Goal: Check status: Check status

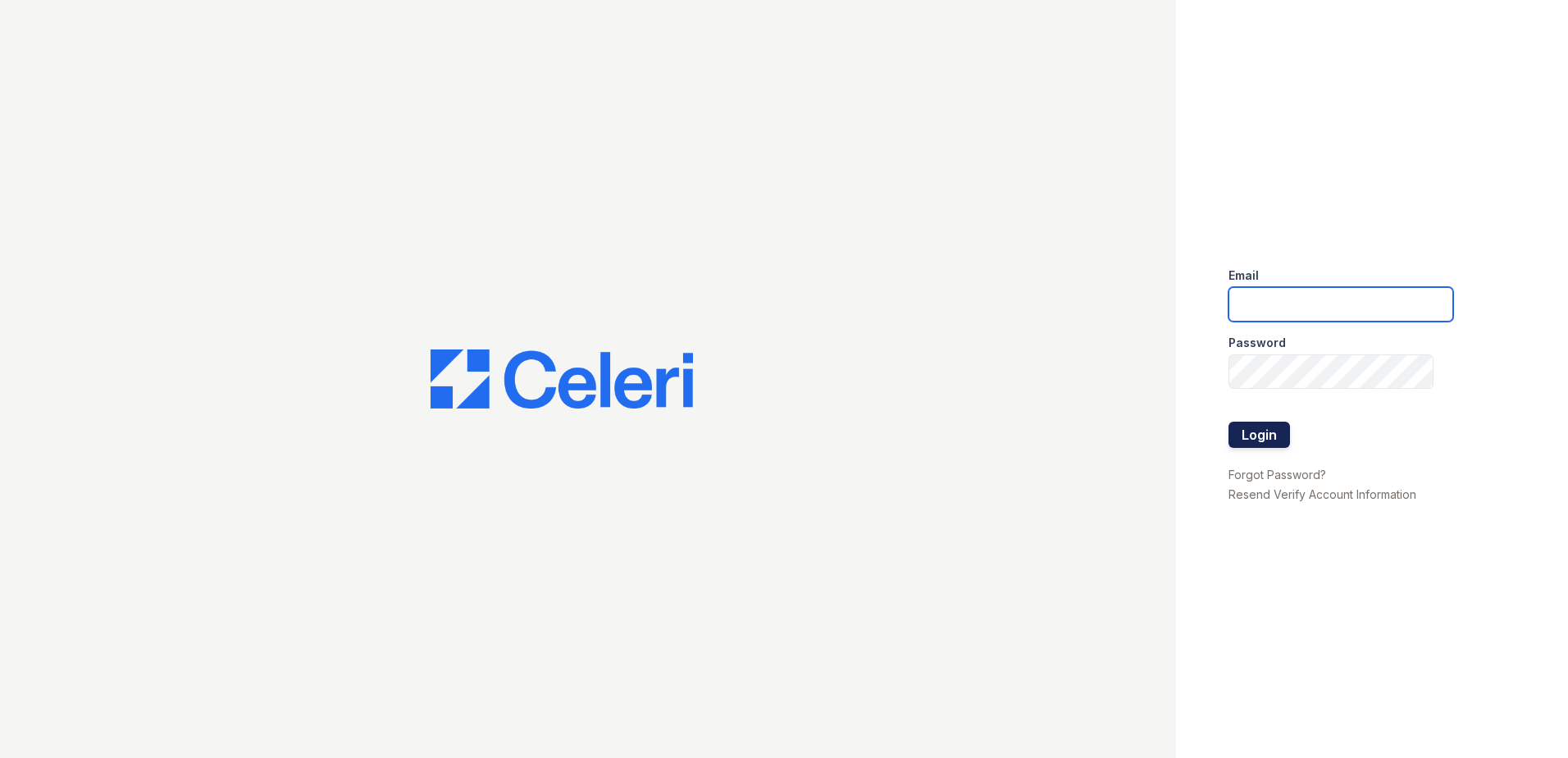
type input "[EMAIL_ADDRESS][DOMAIN_NAME]"
click at [1271, 440] on button "Login" at bounding box center [1259, 434] width 61 height 26
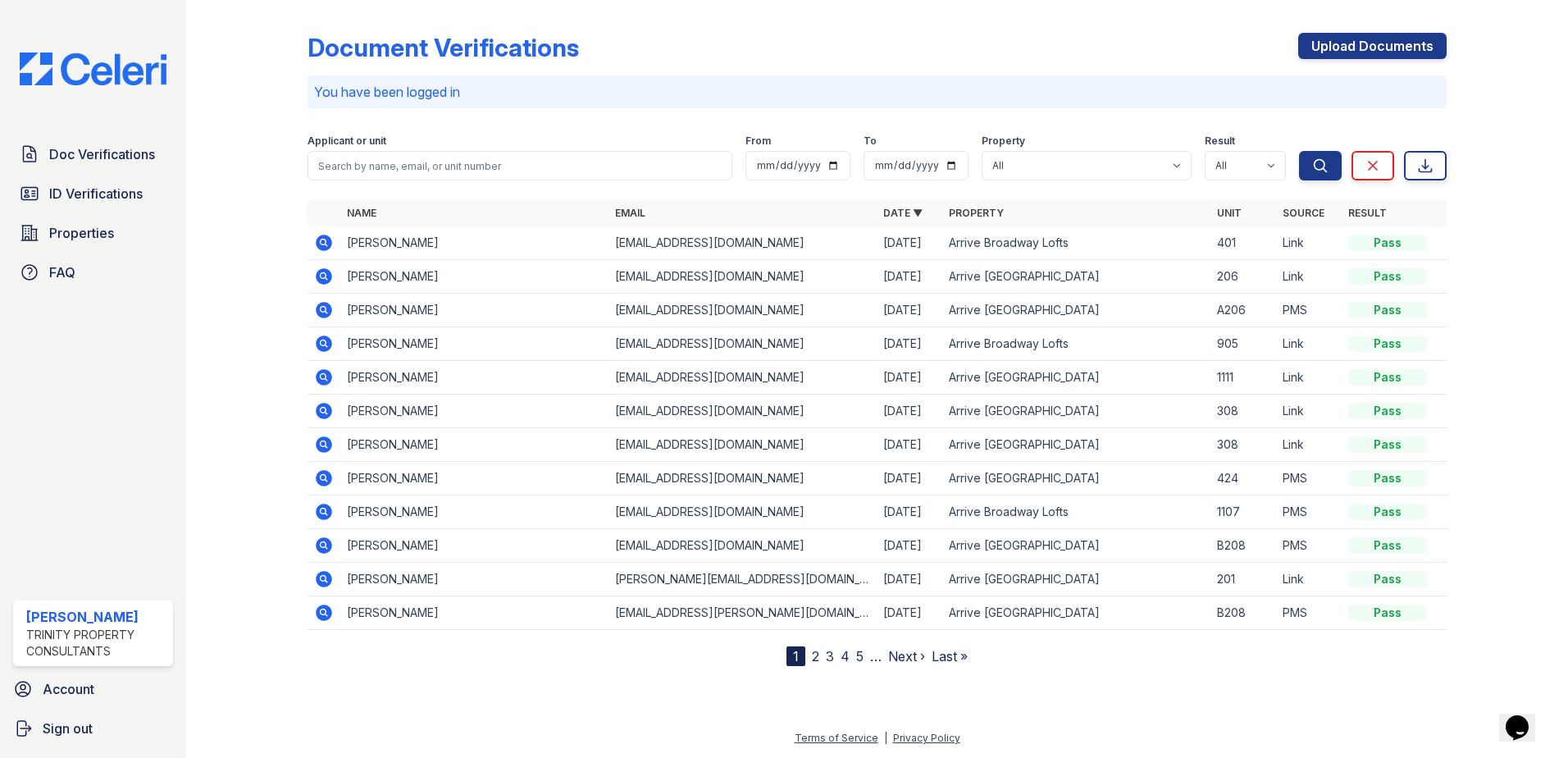
click at [99, 199] on span "ID Verifications" at bounding box center [95, 193] width 93 height 20
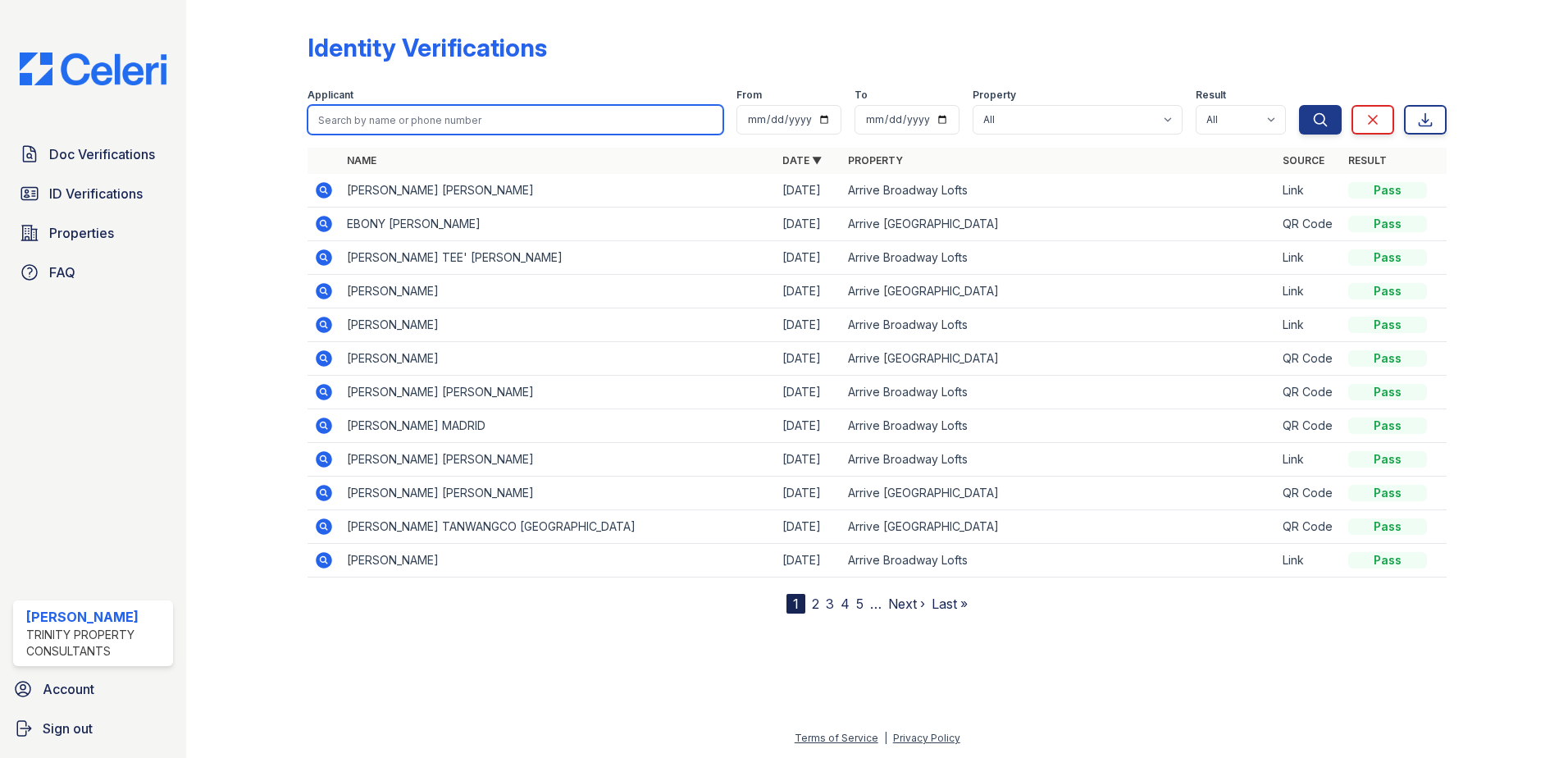
click at [385, 119] on input "search" at bounding box center [515, 119] width 416 height 29
type input "freeman"
click at [1299, 105] on button "Search" at bounding box center [1320, 119] width 43 height 29
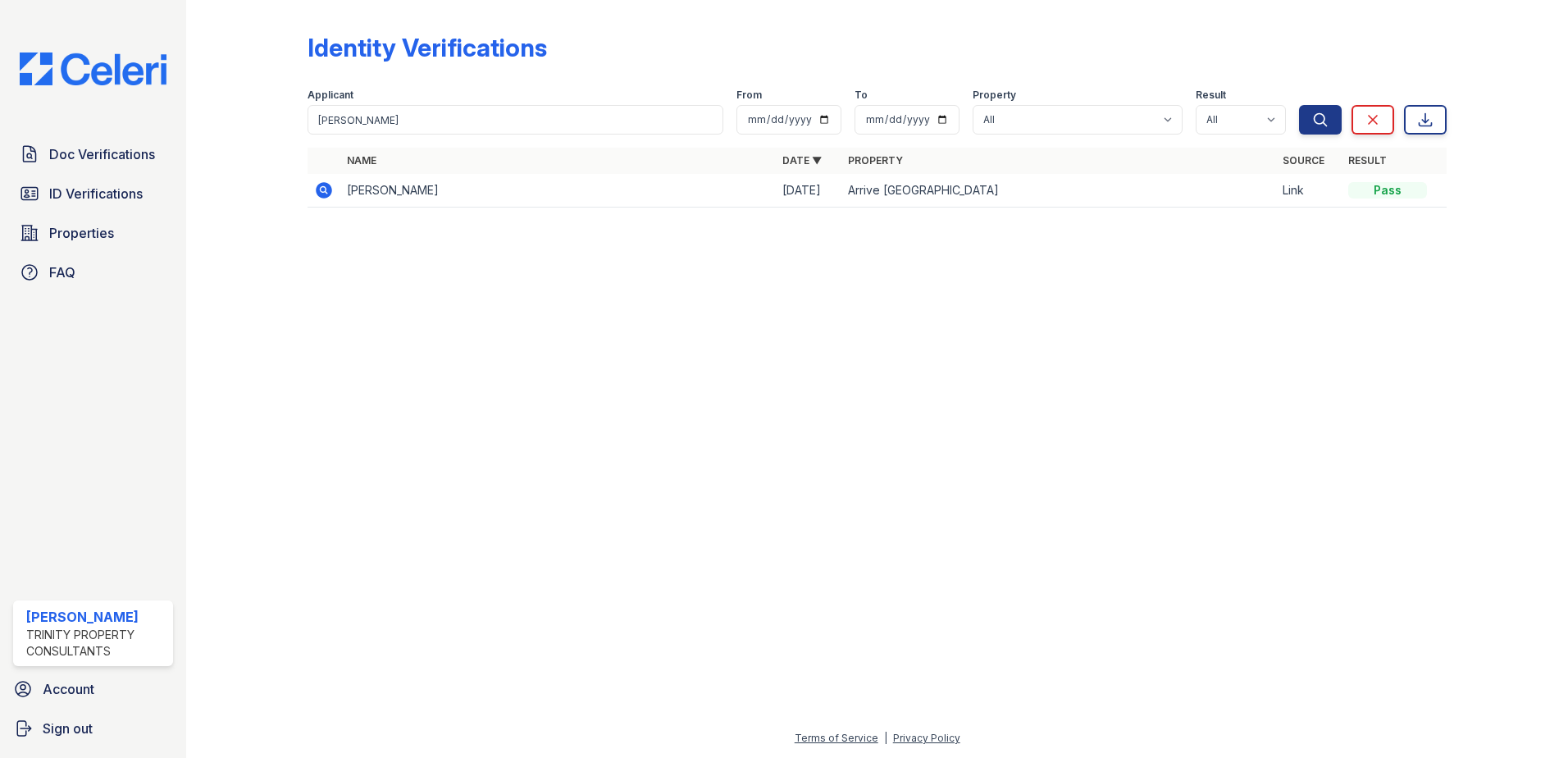
click at [325, 184] on icon at bounding box center [324, 190] width 16 height 16
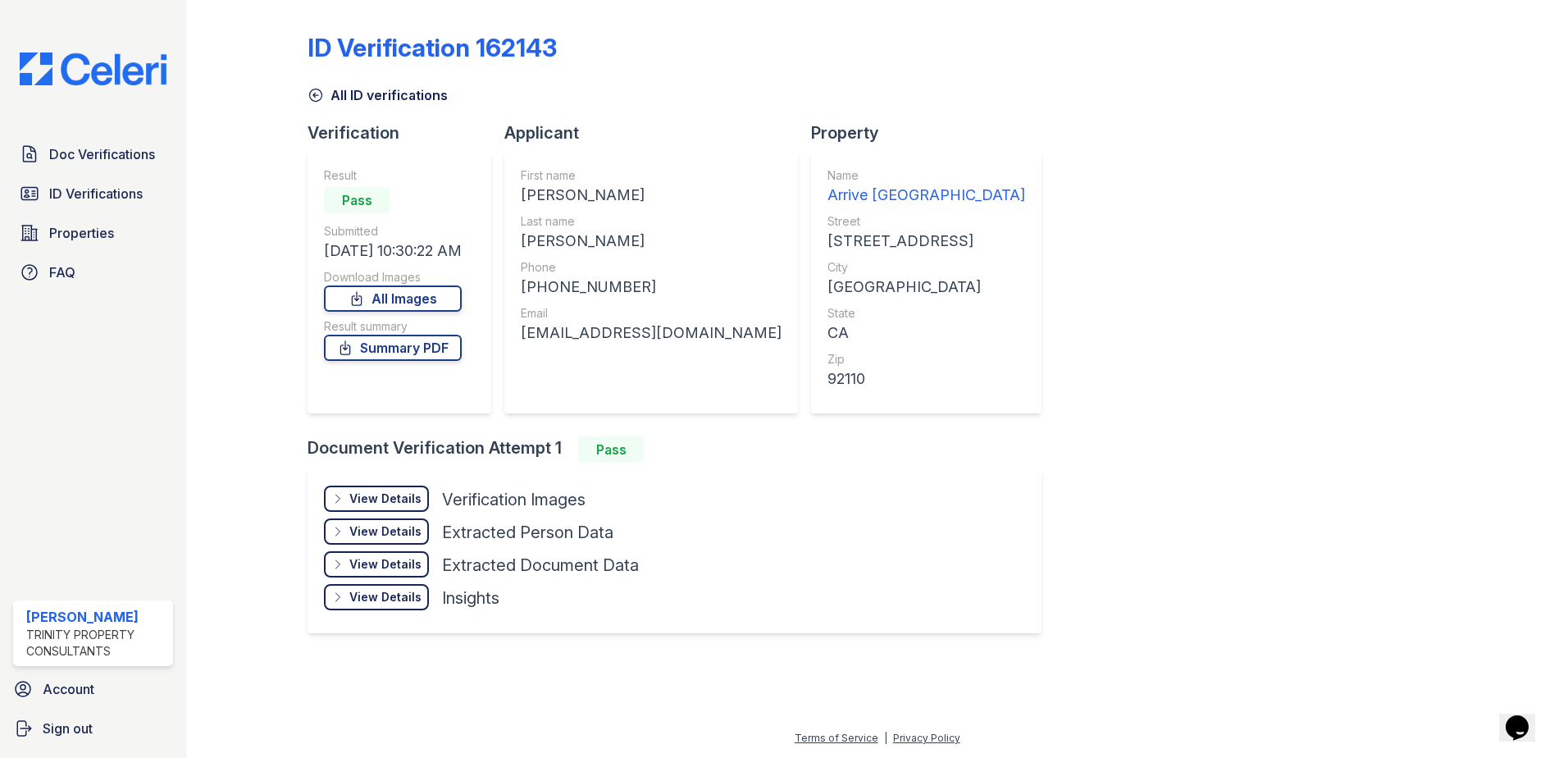
click at [398, 505] on div "View Details" at bounding box center [385, 499] width 72 height 16
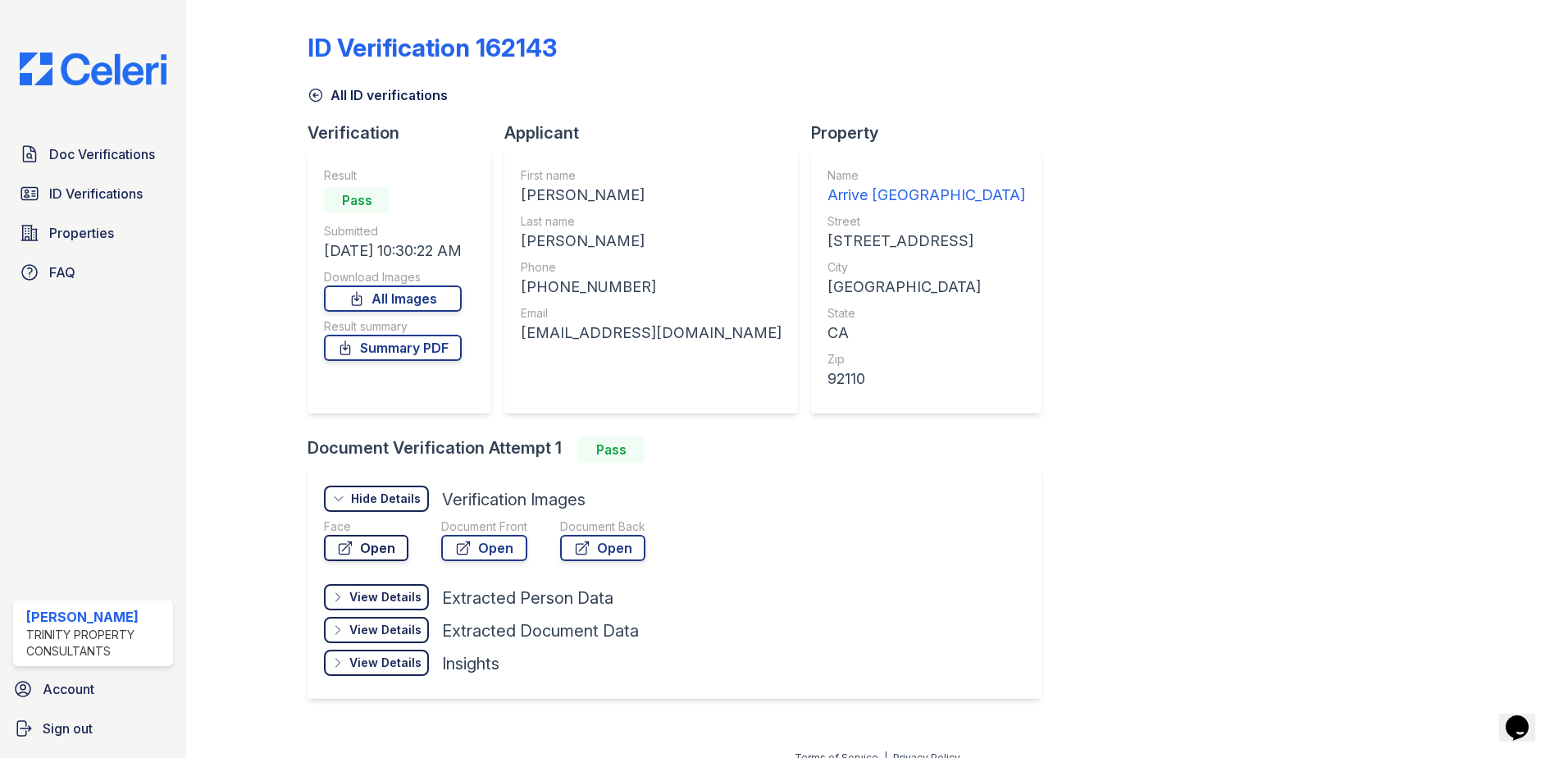
click at [364, 542] on link "Open" at bounding box center [366, 547] width 85 height 26
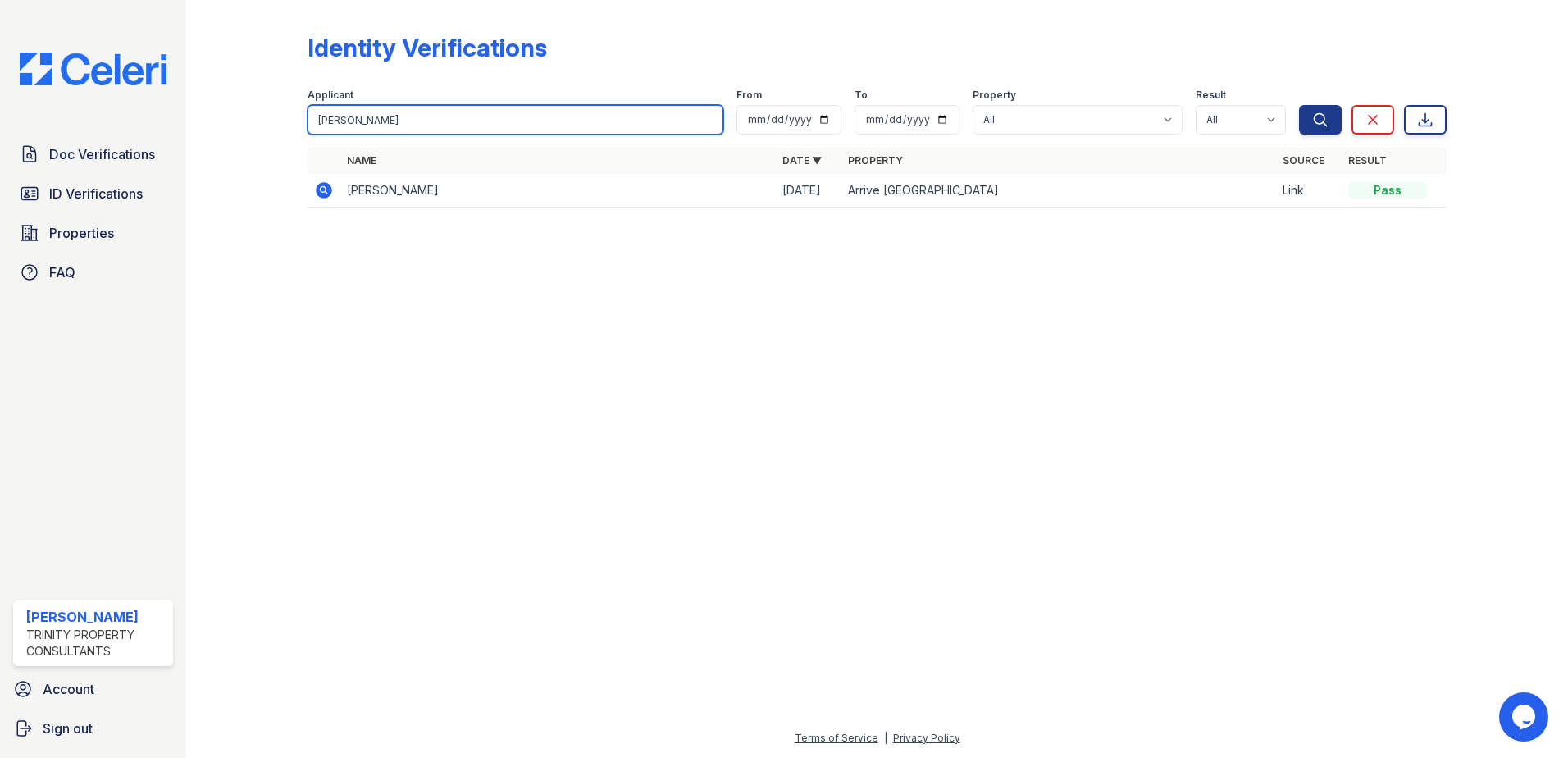
drag, startPoint x: 379, startPoint y: 125, endPoint x: 200, endPoint y: 115, distance: 179.3
click at [200, 115] on div "Identity Verifications Filter Applicant [PERSON_NAME] From To Property All Arri…" at bounding box center [877, 379] width 1382 height 758
type input "asali"
click at [1299, 105] on button "Search" at bounding box center [1320, 119] width 43 height 29
click at [327, 122] on input "asali" at bounding box center [515, 119] width 416 height 29
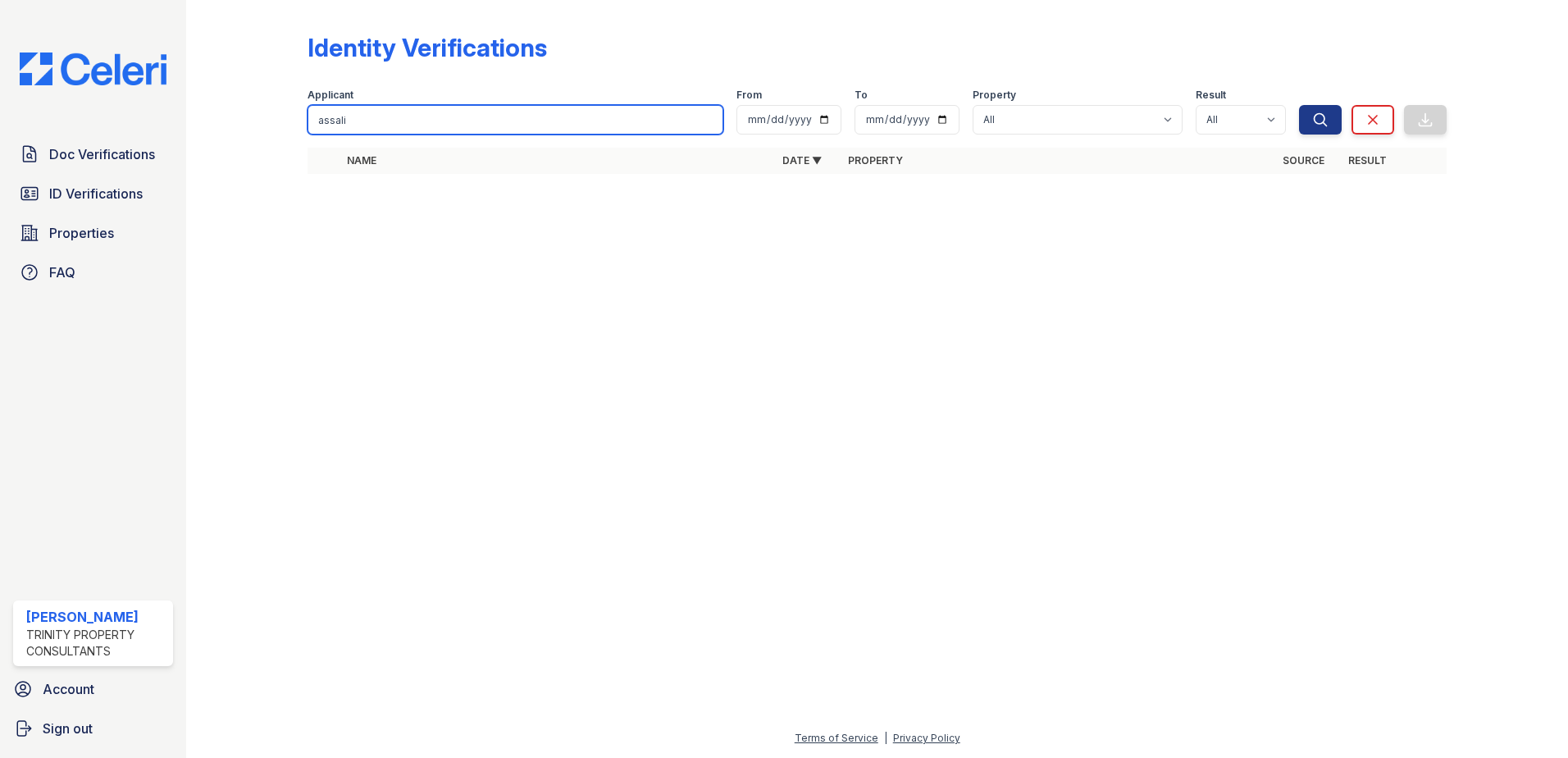
type input "assali"
click at [1299, 105] on button "Search" at bounding box center [1320, 119] width 43 height 29
click at [424, 129] on input "assali" at bounding box center [515, 119] width 416 height 29
click at [1299, 105] on button "Search" at bounding box center [1320, 119] width 43 height 29
drag, startPoint x: 357, startPoint y: 119, endPoint x: 294, endPoint y: 119, distance: 63.0
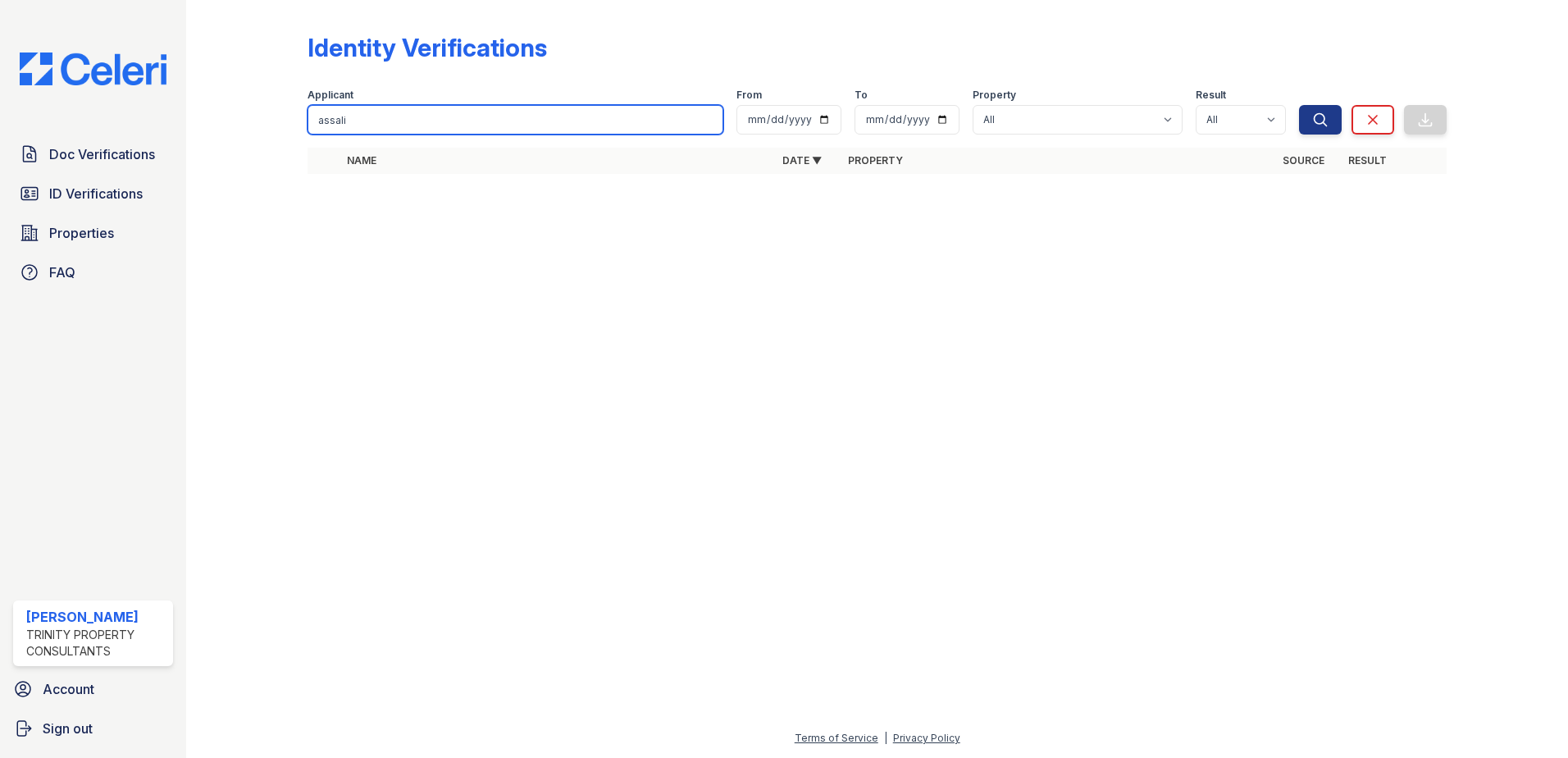
click at [295, 119] on div "Identity Verifications Filter Applicant [GEOGRAPHIC_DATA] From To Property All …" at bounding box center [877, 108] width 1329 height 216
click at [1299, 105] on button "Search" at bounding box center [1320, 119] width 43 height 29
click at [373, 127] on input "assali" at bounding box center [515, 119] width 416 height 29
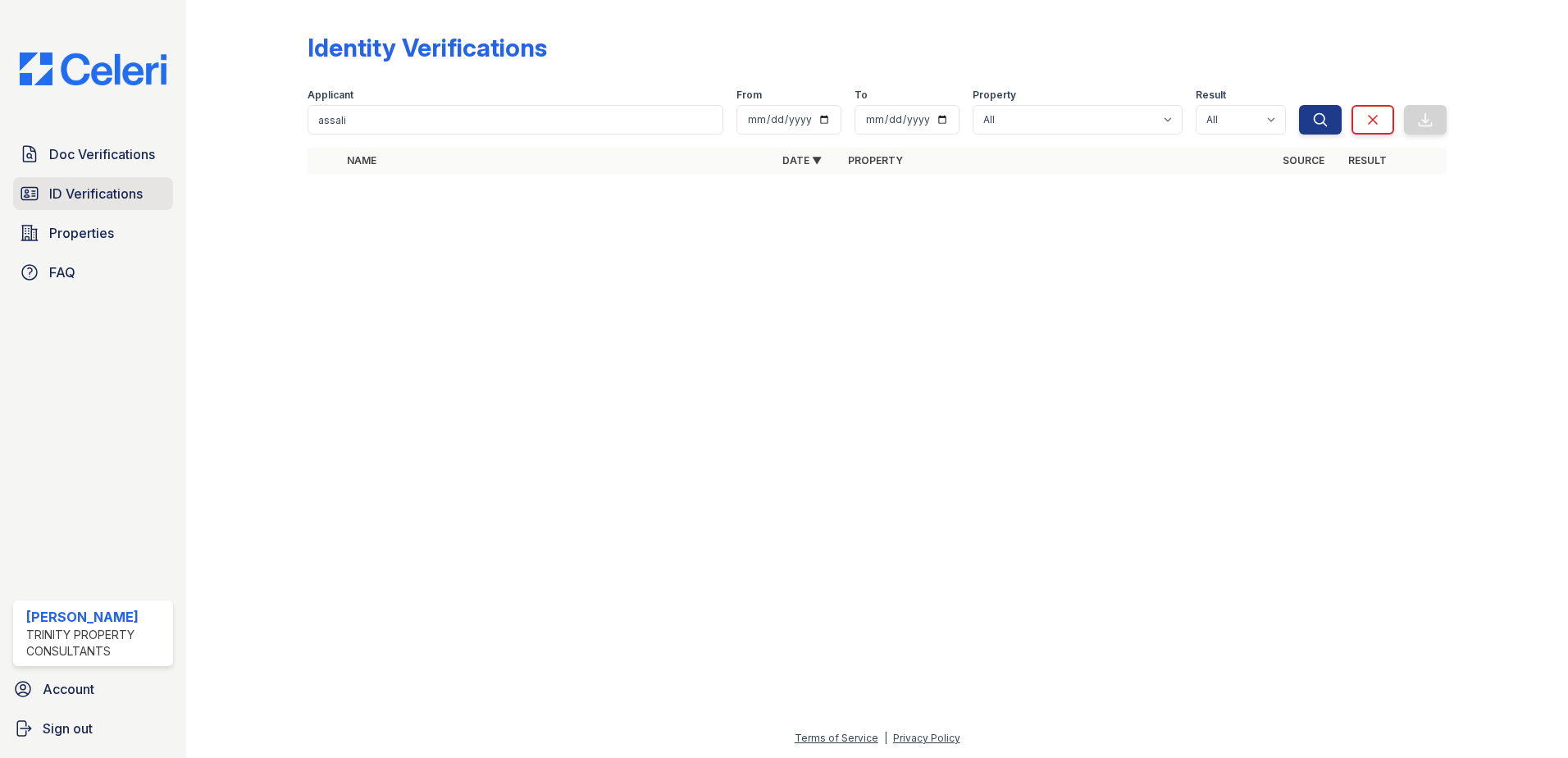
click at [97, 193] on span "ID Verifications" at bounding box center [95, 193] width 93 height 20
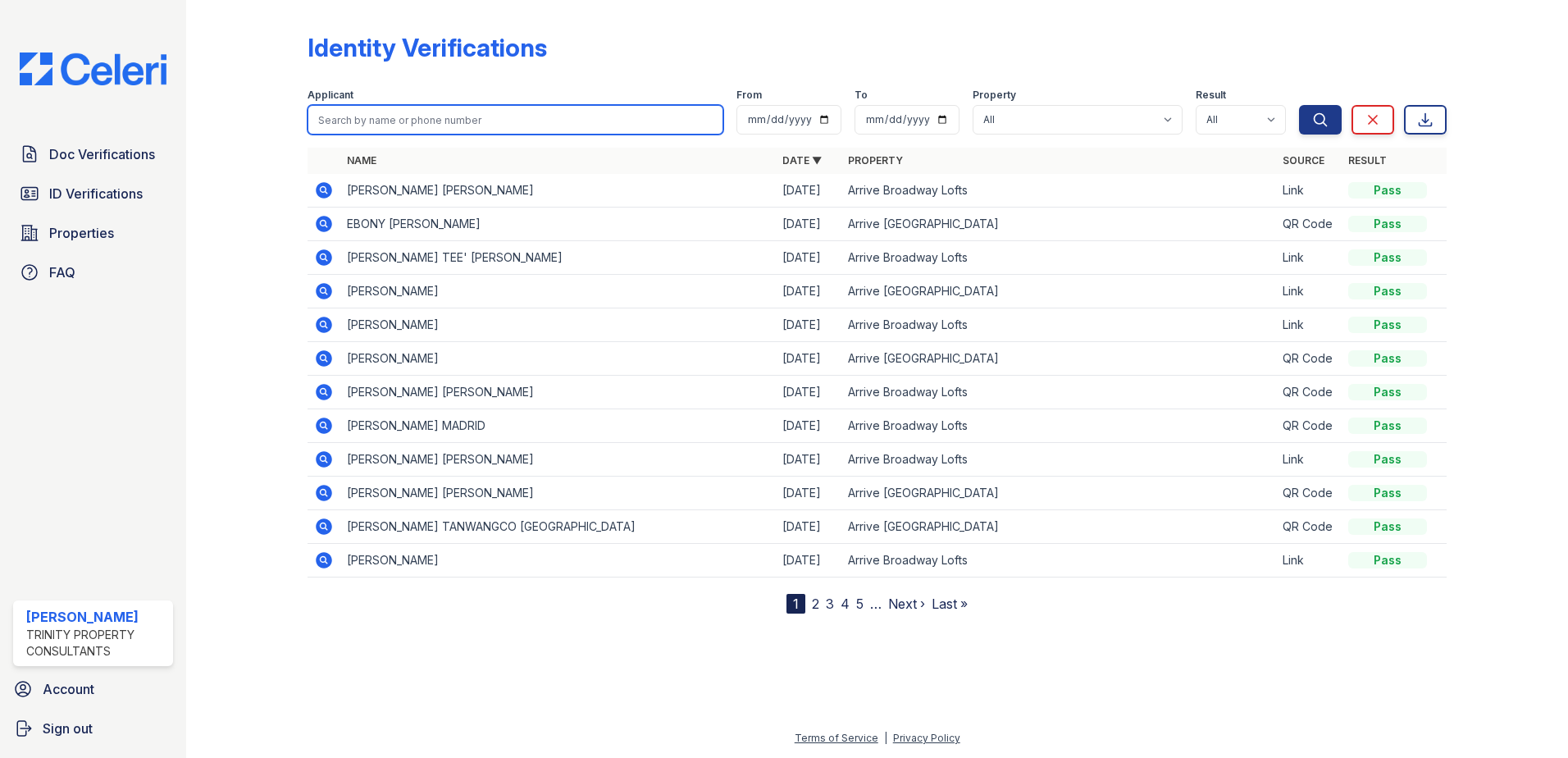
click at [399, 117] on input "search" at bounding box center [515, 119] width 416 height 29
type input "assali"
click at [1299, 105] on button "Search" at bounding box center [1320, 119] width 43 height 29
